Goal: Task Accomplishment & Management: Manage account settings

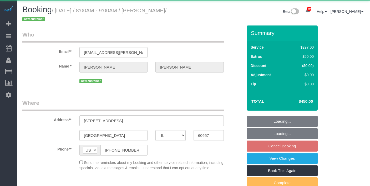
select select "IL"
select select "513"
select select "7"
select select "number:1"
select select "number:58"
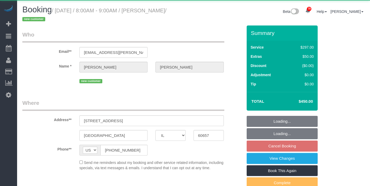
select select "number:139"
select select "number:106"
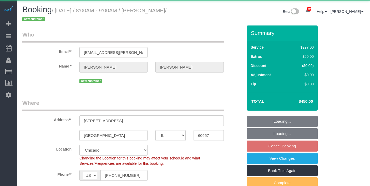
select select "object:1341"
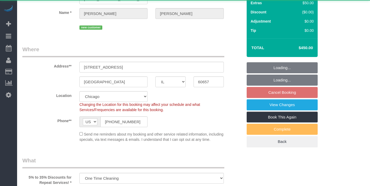
select select "spot1"
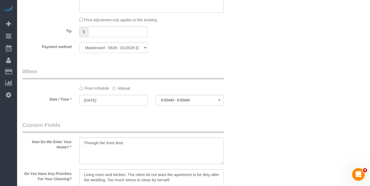
scroll to position [564, 0]
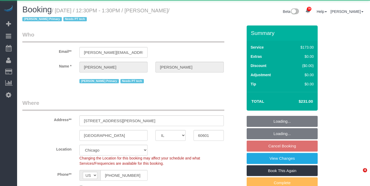
select select "IL"
select select "3"
select select "number:1"
select select "number:63"
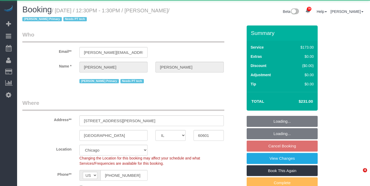
select select "number:139"
select select "number:106"
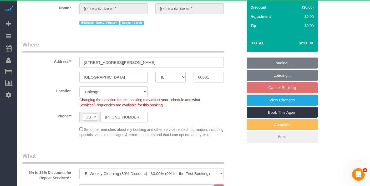
select select "object:1235"
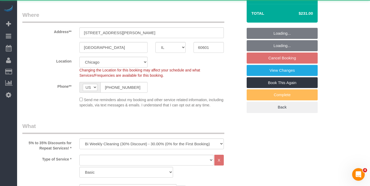
select select "spot1"
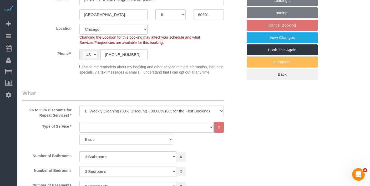
select select "3"
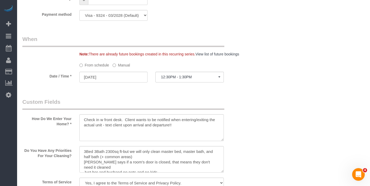
scroll to position [465, 0]
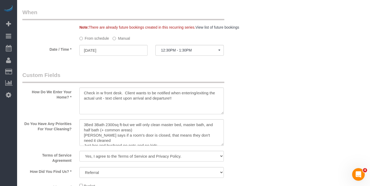
drag, startPoint x: 118, startPoint y: 50, endPoint x: 120, endPoint y: 52, distance: 2.8
click at [118, 41] on label "Manual" at bounding box center [121, 37] width 17 height 7
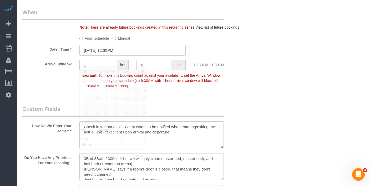
click at [130, 56] on input "09/04/2025 12:30PM" at bounding box center [132, 50] width 106 height 11
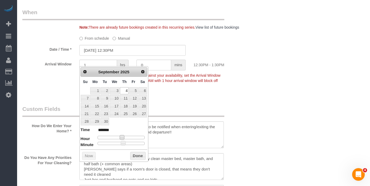
type input "09/04/2025 1:30PM"
type input "******"
drag, startPoint x: 121, startPoint y: 136, endPoint x: 124, endPoint y: 136, distance: 3.4
click at [124, 136] on span at bounding box center [124, 137] width 5 height 5
type input "09/04/2025 1:25PM"
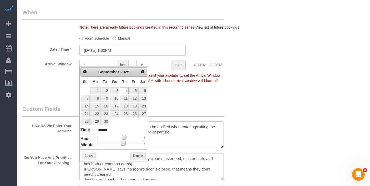
type input "******"
type input "09/04/2025 1:20PM"
type input "******"
type input "09/04/2025 1:15PM"
type input "******"
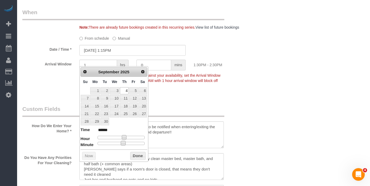
type input "09/04/2025 1:10PM"
type input "******"
type input "09/04/2025 1:00PM"
type input "******"
drag, startPoint x: 123, startPoint y: 145, endPoint x: 89, endPoint y: 146, distance: 33.9
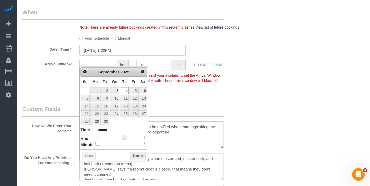
click at [84, 145] on dl "Time ****** Hour Minute Second Millisecond Microsecond Time Zone ***** ***** **…" at bounding box center [113, 136] width 67 height 18
click at [136, 154] on button "Done" at bounding box center [138, 156] width 16 height 8
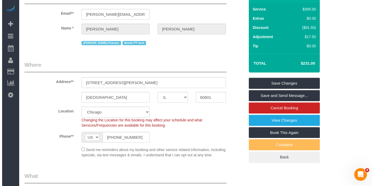
scroll to position [0, 0]
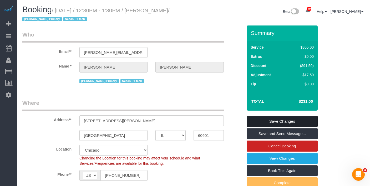
click at [278, 119] on link "Save Changes" at bounding box center [282, 121] width 71 height 11
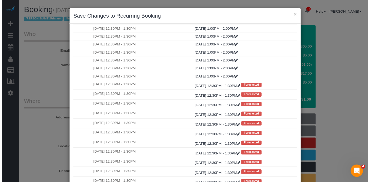
scroll to position [49, 0]
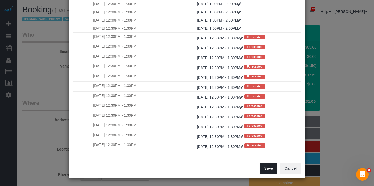
click at [267, 165] on button "Save" at bounding box center [268, 168] width 18 height 11
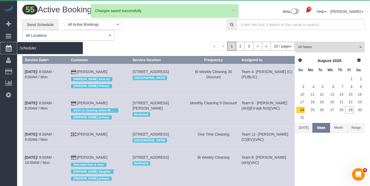
click at [44, 47] on span "Scheduler" at bounding box center [50, 48] width 66 height 12
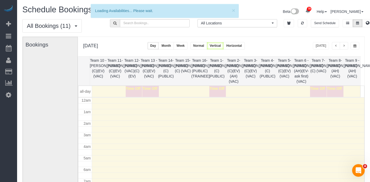
scroll to position [70, 0]
